Goal: Navigation & Orientation: Find specific page/section

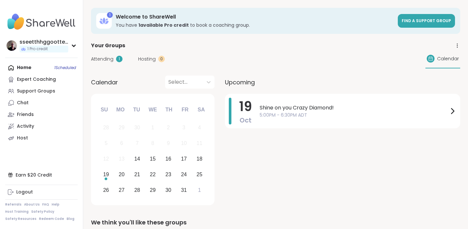
click at [43, 102] on link "Chat" at bounding box center [41, 103] width 73 height 12
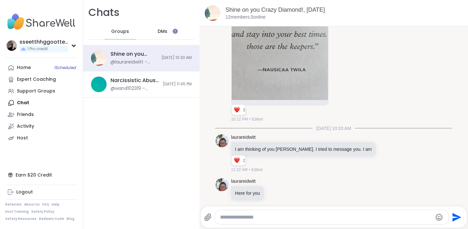
click at [166, 28] on span "DMs" at bounding box center [163, 31] width 10 height 7
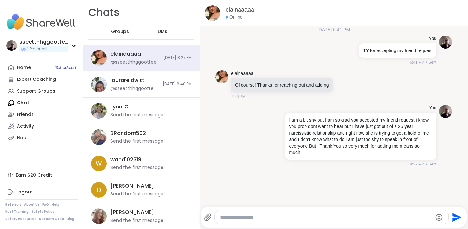
click at [121, 30] on span "Groups" at bounding box center [120, 31] width 18 height 7
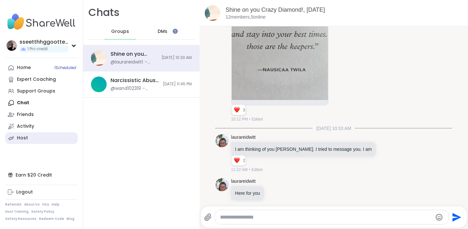
click at [28, 134] on link "Host" at bounding box center [41, 138] width 73 height 12
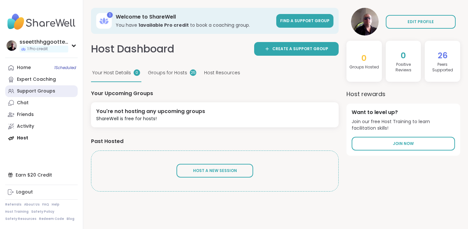
click at [39, 90] on div "Support Groups" at bounding box center [36, 91] width 38 height 7
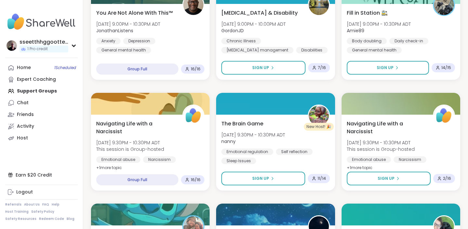
scroll to position [357, 0]
